Goal: Transaction & Acquisition: Purchase product/service

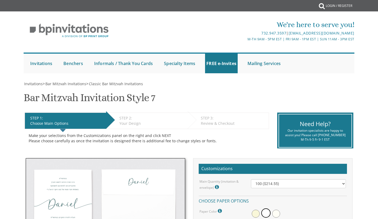
select select "Standard"
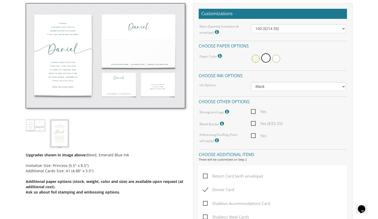
scroll to position [155, 0]
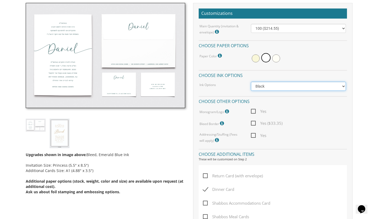
click at [280, 84] on select "Black Colored Ink ($65.00) Black + One Color ($100.00) Two Colors ($137.95)" at bounding box center [298, 86] width 95 height 9
click at [251, 82] on select "Black Colored Ink ($65.00) Black + One Color ($100.00) Two Colors ($137.95)" at bounding box center [298, 86] width 95 height 9
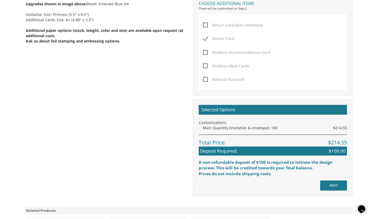
scroll to position [306, 0]
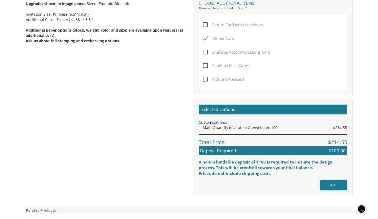
click at [329, 185] on input "NEXT" at bounding box center [333, 185] width 27 height 10
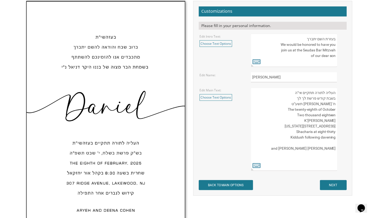
scroll to position [182, 0]
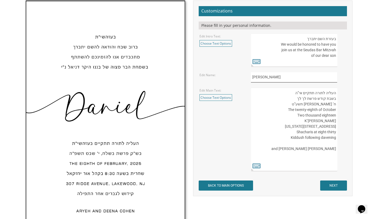
click at [320, 80] on input "Daniel" at bounding box center [294, 77] width 86 height 10
type input "D"
type input "Yitzchok"
click at [295, 99] on textarea "העליה לתורה תתקיים אי”ה בשבת קודש פרשת לך לך ח’ חשון תשע”ט The twenty-eighth of…" at bounding box center [294, 128] width 86 height 83
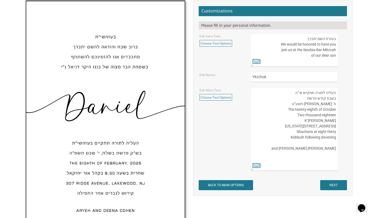
click at [304, 99] on textarea "העליה לתורה תתקיים אי”ה בשבת קודש פרשת לך לך ח’ חשון תשע”ט The twenty-eighth of…" at bounding box center [294, 128] width 86 height 83
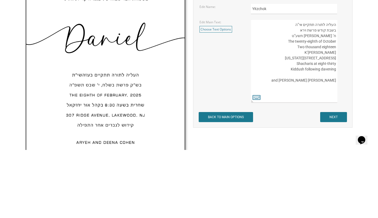
click at [334, 105] on textarea "העליה לתורה תתקיים אי”ה בשבת קודש פרשת לך לך ח’ חשון תשע”ט The twenty-eighth of…" at bounding box center [294, 128] width 86 height 83
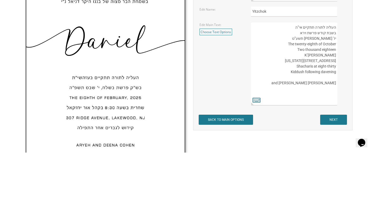
type textarea "העליה לתורה תתקיים אי”ה בשבת קודש פרשת וירא יז’ חשון תשע”ט The twenty-eighth of…"
click at [352, 138] on div "Customizations Please fill in your personal information. Edit Intro Text: Choos…" at bounding box center [272, 98] width 159 height 195
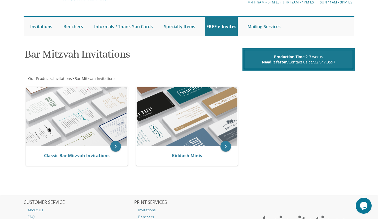
scroll to position [37, 0]
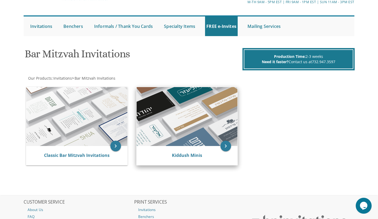
click at [198, 120] on img at bounding box center [186, 116] width 101 height 59
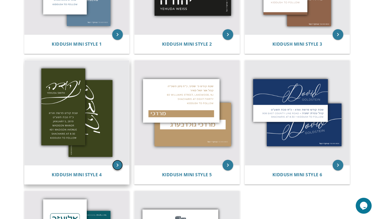
click at [119, 164] on icon "keyboard_arrow_right" at bounding box center [117, 165] width 11 height 11
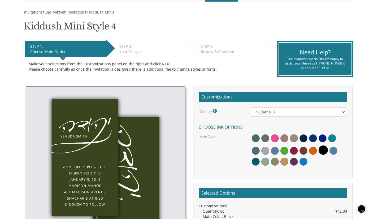
scroll to position [73, 0]
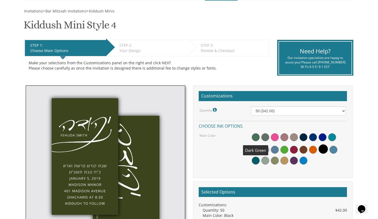
click at [254, 138] on span at bounding box center [255, 137] width 8 height 8
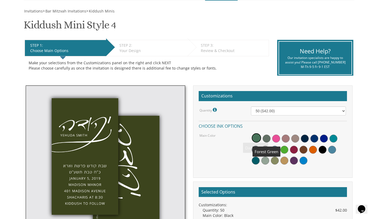
click at [263, 138] on span at bounding box center [266, 138] width 8 height 8
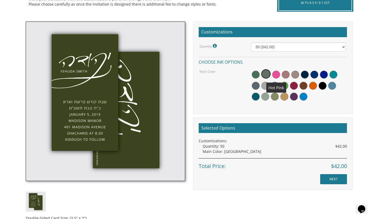
scroll to position [137, 0]
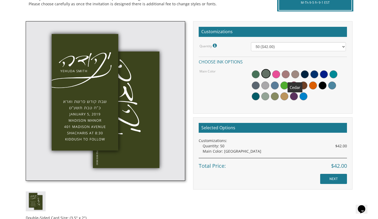
click at [295, 73] on span at bounding box center [295, 74] width 8 height 8
click at [331, 179] on input "NEXT" at bounding box center [333, 179] width 27 height 10
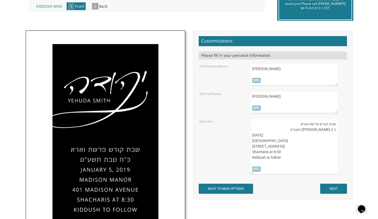
scroll to position [135, 0]
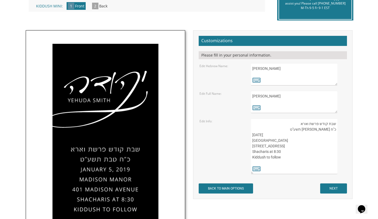
click at [325, 69] on textarea "יהודה" at bounding box center [294, 74] width 86 height 22
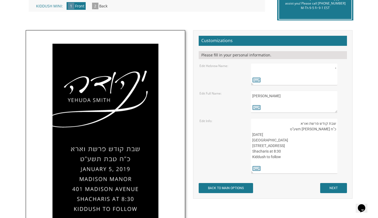
click at [327, 69] on textarea "יהודה" at bounding box center [294, 74] width 86 height 22
type textarea "יצחק"
click at [275, 98] on textarea "Yehuda Smith" at bounding box center [294, 102] width 86 height 22
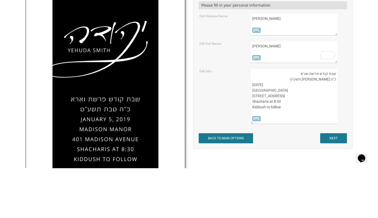
click at [299, 124] on textarea "שבת קודש פרשת וארא כ"ח טבת תשע"ט January 5, 2019 Madison Manor 401 Madison Aven…" at bounding box center [294, 146] width 86 height 56
click at [329, 131] on textarea "שבת קודש פרשת וארא כ"ח טבת תשע"ט January 5, 2019 Madison Manor 401 Madison Aven…" at bounding box center [294, 146] width 86 height 56
click at [306, 132] on textarea "שבת קודש פרשת וארא כ"ח טבת תשע"ט January 5, 2019 Madison Manor 401 Madison Aven…" at bounding box center [294, 146] width 86 height 56
click at [327, 132] on textarea "שבת קודש פרשת וארא כ"ח טבת תשע"ט January 5, 2019 Madison Manor 401 Madison Aven…" at bounding box center [294, 146] width 86 height 56
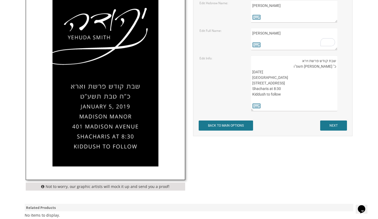
scroll to position [197, 0]
click at [264, 72] on textarea "שבת קודש פרשת וארא כ"ח טבת תשע"ט January 5, 2019 Madison Manor 401 Madison Aven…" at bounding box center [294, 84] width 86 height 56
click at [272, 73] on textarea "שבת קודש פרשת וארא כ"ח טבת תשע"ט January 5, 2019 Madison Manor 401 Madison Aven…" at bounding box center [294, 84] width 86 height 56
click at [282, 73] on textarea "שבת קודש פרשת וארא כ"ח טבת תשע"ט January 5, 2019 Madison Manor 401 Madison Aven…" at bounding box center [294, 84] width 86 height 56
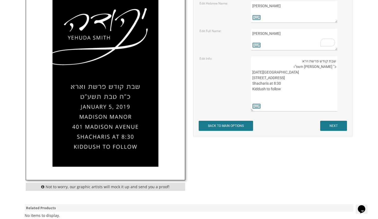
click at [278, 78] on textarea "שבת קודש פרשת וארא כ"ח טבת תשע"ט January 5, 2019 Madison Manor 401 Madison Aven…" at bounding box center [294, 84] width 86 height 56
click at [258, 84] on textarea "שבת קודש פרשת וארא כ"ח טבת תשע"ט January 5, 2019 Madison Manor 401 Madison Aven…" at bounding box center [294, 84] width 86 height 56
click at [288, 83] on textarea "שבת קודש פרשת וארא כ"ח טבת תשע"ט January 5, 2019 Madison Manor 401 Madison Aven…" at bounding box center [294, 84] width 86 height 56
click at [273, 84] on textarea "שבת קודש פרשת וארא כ"ח טבת תשע"ט January 5, 2019 Madison Manor 401 Madison Aven…" at bounding box center [294, 84] width 86 height 56
click at [279, 90] on textarea "שבת קודש פרשת וארא כ"ח טבת תשע"ט January 5, 2019 Madison Manor 401 Madison Aven…" at bounding box center [294, 84] width 86 height 56
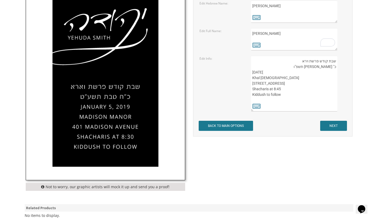
type textarea "שבת קודש פרשת וירא כ" חשון תשפ"ו November 8, 2025 Khal Chasidim 1401 Cedar Row …"
click at [275, 33] on textarea "Yehuda Smith" at bounding box center [294, 39] width 86 height 22
type textarea "Yitzchok Bertram"
click at [332, 67] on textarea "שבת קודש פרשת וארא כ"ח טבת תשע"ט January 5, 2019 Madison Manor 401 Madison Aven…" at bounding box center [294, 84] width 86 height 56
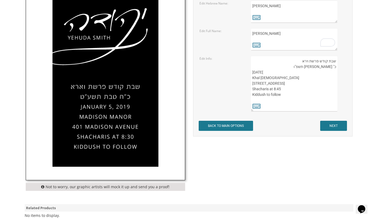
click at [333, 67] on textarea "שבת קודש פרשת וארא כ"ח טבת תשע"ט January 5, 2019 Madison Manor 401 Madison Aven…" at bounding box center [294, 84] width 86 height 56
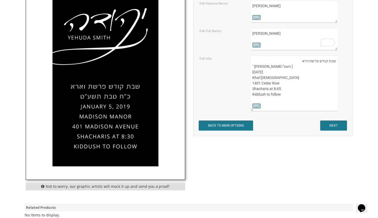
click at [331, 88] on textarea "שבת קודש פרשת וארא כ"ח טבת תשע"ט January 5, 2019 Madison Manor 401 Madison Aven…" at bounding box center [294, 84] width 86 height 56
click at [335, 70] on textarea "שבת קודש פרשת וארא כ"ח טבת תשע"ט January 5, 2019 Madison Manor 401 Madison Aven…" at bounding box center [294, 84] width 86 height 56
click at [335, 69] on textarea "שבת קודש פרשת וארא כ"ח טבת תשע"ט January 5, 2019 Madison Manor 401 Madison Aven…" at bounding box center [294, 84] width 86 height 56
click at [333, 68] on textarea "שבת קודש פרשת וארא כ"ח טבת תשע"ט January 5, 2019 Madison Manor 401 Madison Aven…" at bounding box center [294, 84] width 86 height 56
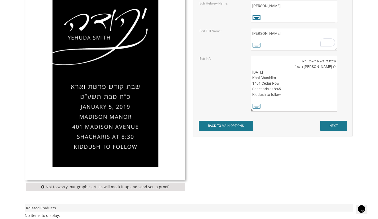
type textarea "שבת קודש פרשת וירא י"ז חשון תשפ"ו November 8, 2025 Khal Chasidim 1401 Cedar Row…"
click at [329, 123] on input "NEXT" at bounding box center [333, 126] width 27 height 10
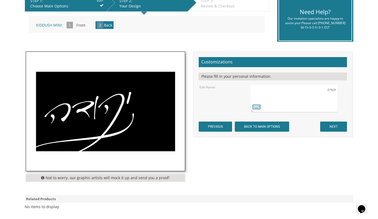
click at [327, 90] on textarea "יהודה" at bounding box center [294, 98] width 86 height 28
type textarea "י"
click at [257, 105] on icon at bounding box center [256, 106] width 8 height 7
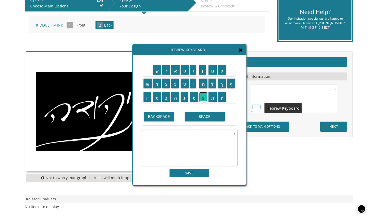
click at [203, 99] on input "צ" at bounding box center [203, 97] width 8 height 10
click at [202, 87] on input "ח" at bounding box center [203, 83] width 8 height 10
type textarea "י צח"
click at [326, 93] on textarea "יהודה" at bounding box center [294, 98] width 86 height 28
type textarea "י"
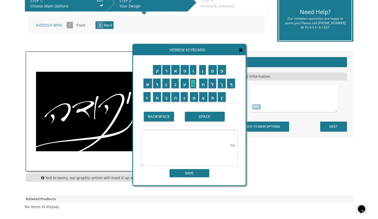
click at [193, 85] on input "י" at bounding box center [193, 83] width 7 height 10
click at [194, 84] on input "י" at bounding box center [193, 83] width 7 height 10
click at [193, 84] on input "י" at bounding box center [193, 83] width 7 height 10
type textarea "י"
click at [193, 84] on input "י" at bounding box center [193, 83] width 7 height 10
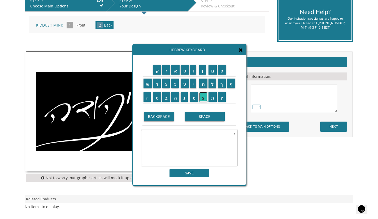
click at [204, 100] on input "צ" at bounding box center [203, 97] width 8 height 10
click at [204, 85] on input "ח" at bounding box center [203, 83] width 8 height 10
click at [156, 70] on input "ק" at bounding box center [157, 70] width 8 height 10
type textarea "[PERSON_NAME]"
click at [187, 164] on textarea "[PERSON_NAME]" at bounding box center [189, 148] width 96 height 37
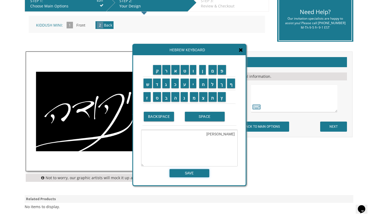
click at [189, 174] on input "SAVE" at bounding box center [189, 173] width 40 height 8
type textarea "[PERSON_NAME]"
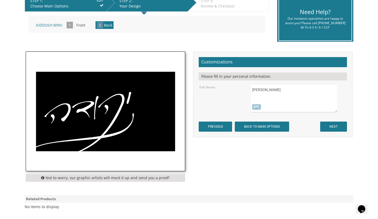
click at [327, 90] on textarea "יהודה" at bounding box center [294, 98] width 86 height 28
click at [341, 125] on input "NEXT" at bounding box center [333, 126] width 27 height 10
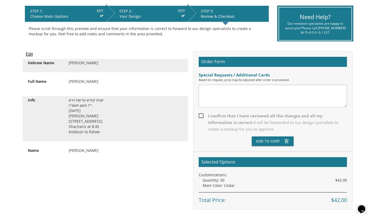
scroll to position [107, 0]
